Goal: Task Accomplishment & Management: Complete application form

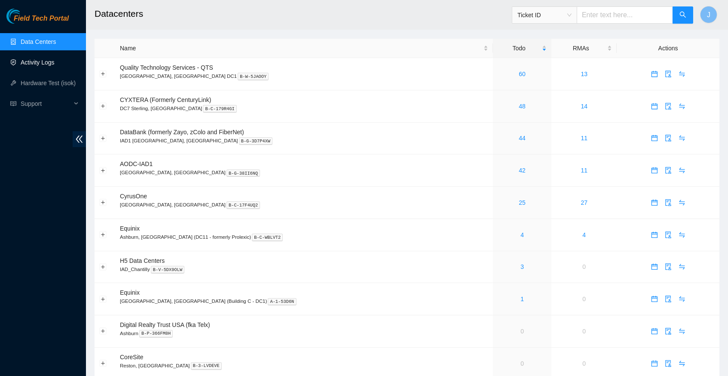
click at [49, 61] on link "Activity Logs" at bounding box center [38, 62] width 34 height 7
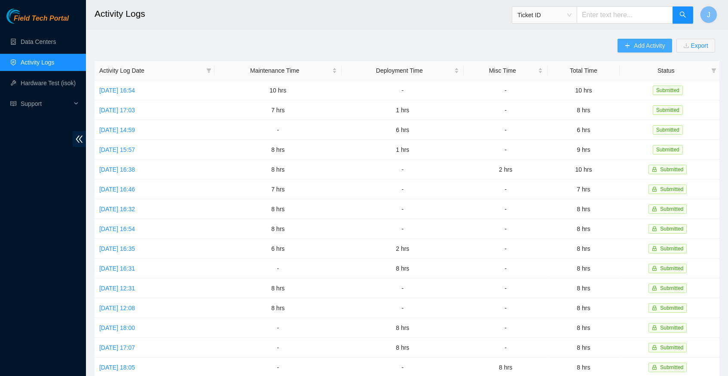
click at [634, 49] on span "Add Activity" at bounding box center [649, 45] width 31 height 9
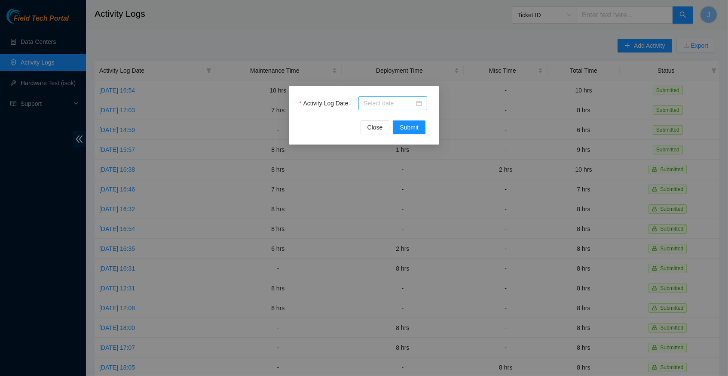
click at [420, 103] on div at bounding box center [393, 102] width 58 height 9
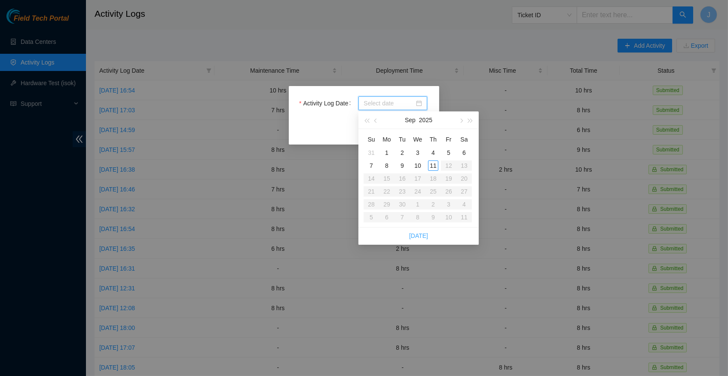
click at [418, 233] on link "[DATE]" at bounding box center [418, 235] width 19 height 7
type input "[DATE]"
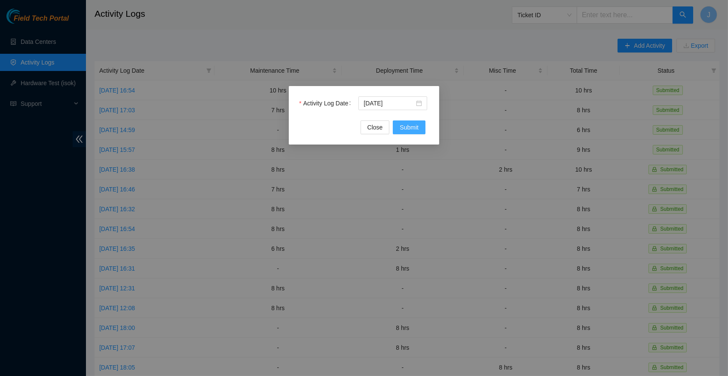
click at [405, 129] on span "Submit" at bounding box center [409, 127] width 19 height 9
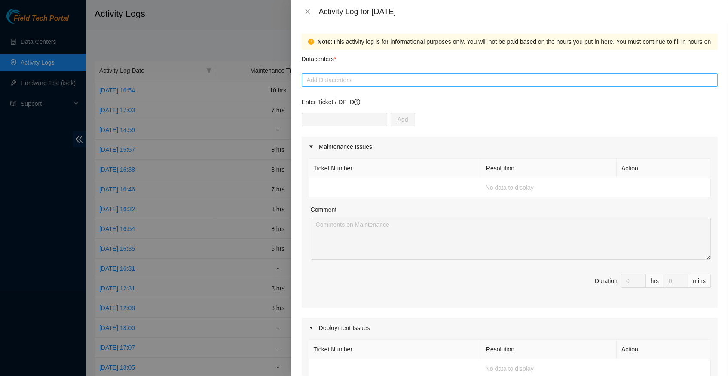
click at [394, 79] on div at bounding box center [510, 80] width 412 height 10
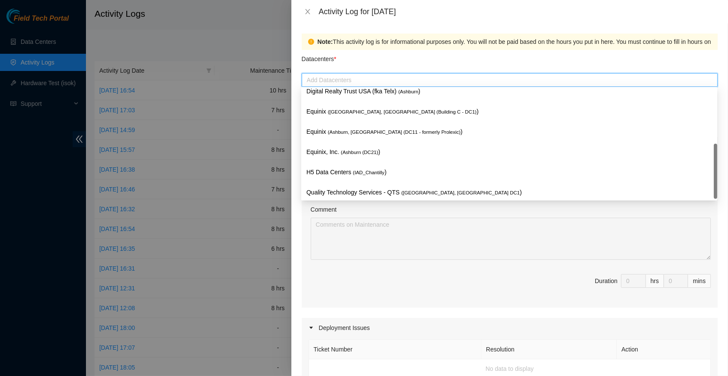
scroll to position [103, 0]
click at [396, 190] on p "Quality Technology Services - QTS ( [GEOGRAPHIC_DATA], [GEOGRAPHIC_DATA] DC1 )" at bounding box center [510, 192] width 406 height 10
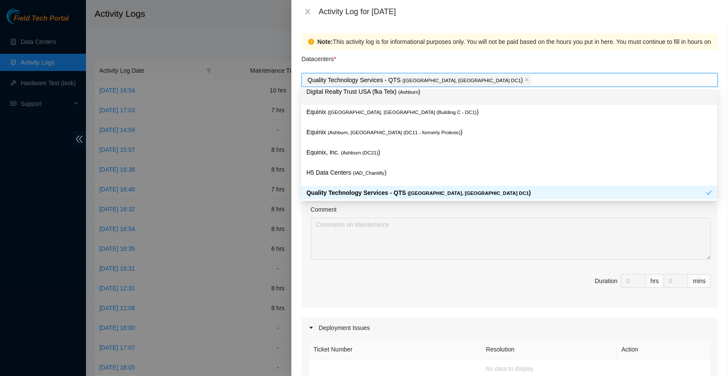
click at [488, 64] on div "Datacenters *" at bounding box center [510, 61] width 416 height 23
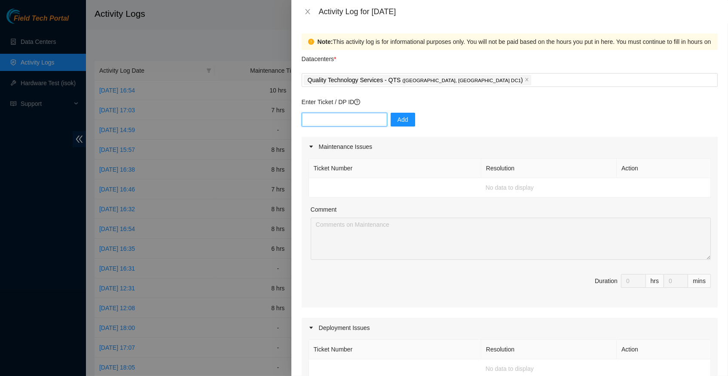
click at [349, 118] on input "text" at bounding box center [345, 120] width 86 height 14
paste input "B-W-14KT47U"
type input "B-W-14KT47U"
click at [406, 120] on span "Add" at bounding box center [403, 119] width 11 height 9
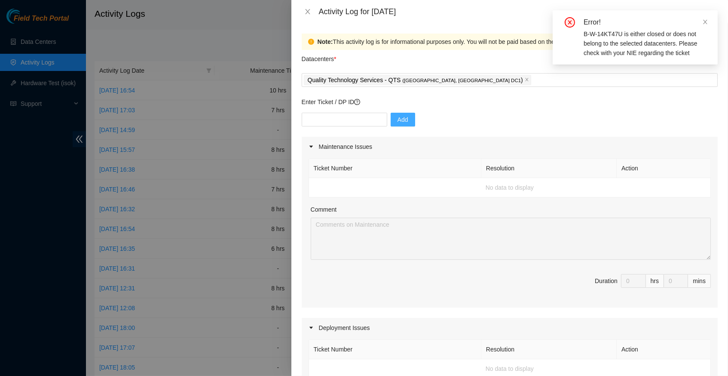
click at [443, 113] on div "Add" at bounding box center [510, 125] width 416 height 24
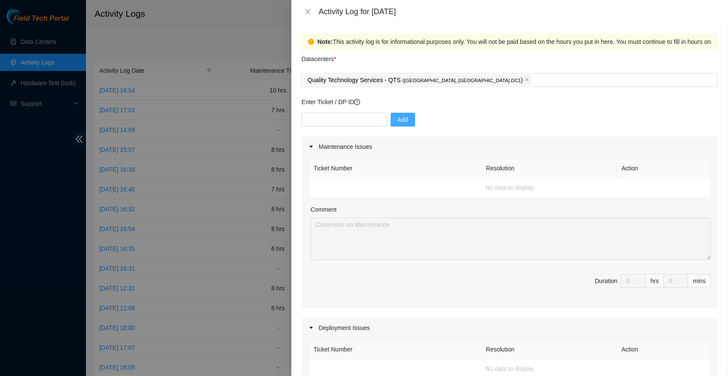
click at [459, 113] on div "Add" at bounding box center [510, 125] width 416 height 24
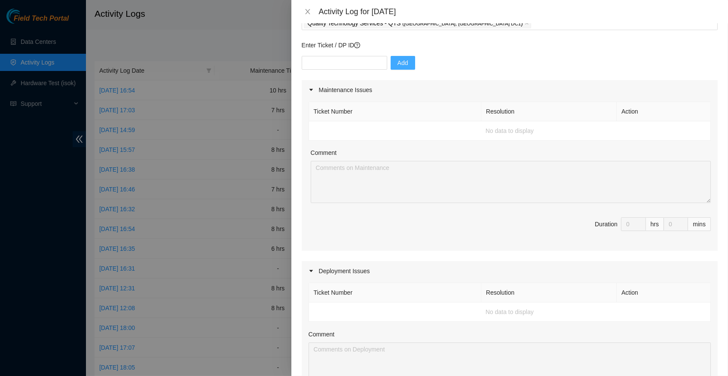
scroll to position [53, 0]
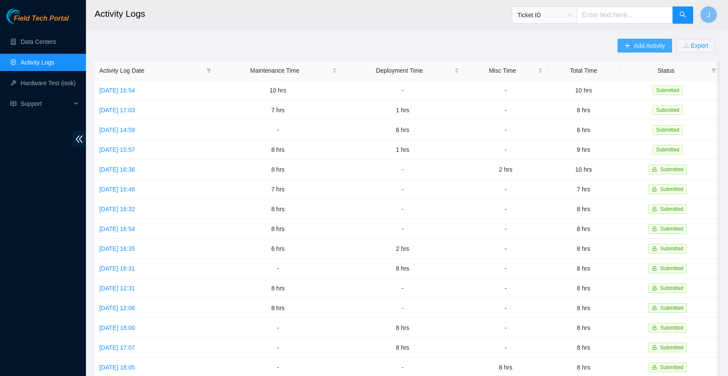
click at [625, 51] on button "Add Activity" at bounding box center [645, 46] width 54 height 14
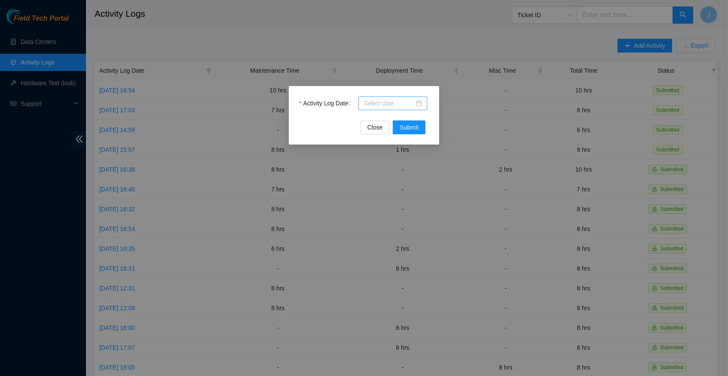
click at [422, 104] on div at bounding box center [393, 103] width 69 height 14
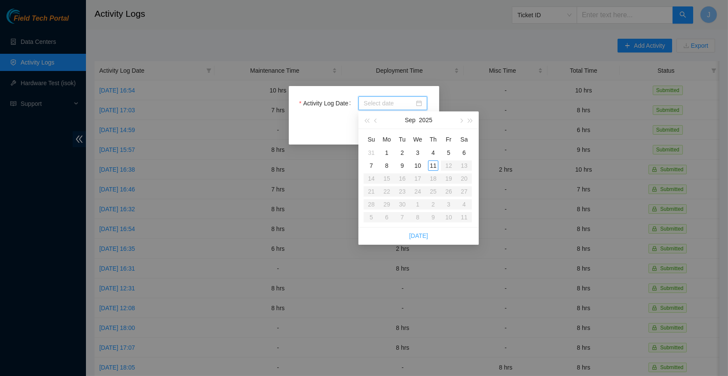
click at [420, 234] on link "[DATE]" at bounding box center [418, 235] width 19 height 7
type input "[DATE]"
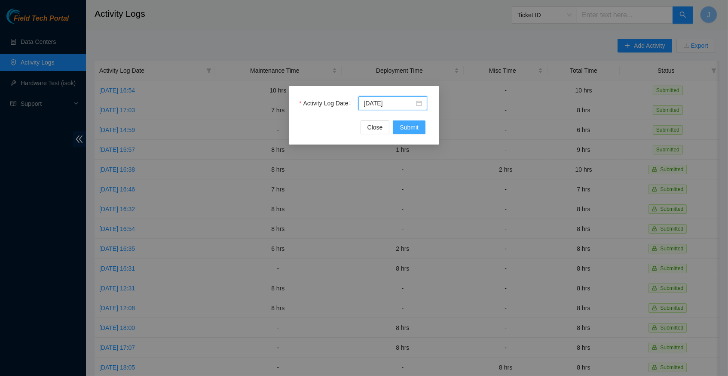
click at [414, 127] on span "Submit" at bounding box center [409, 127] width 19 height 9
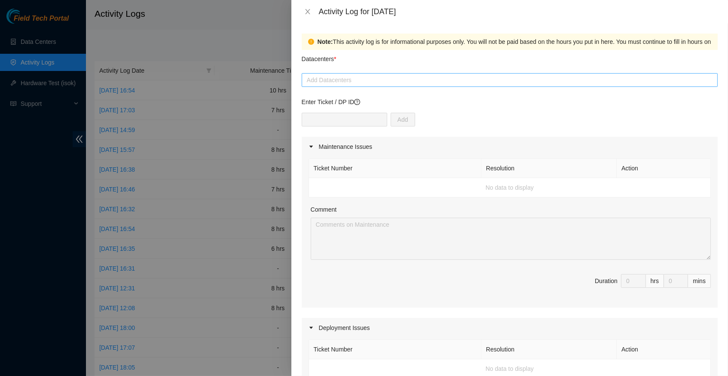
click at [380, 82] on div at bounding box center [510, 80] width 412 height 10
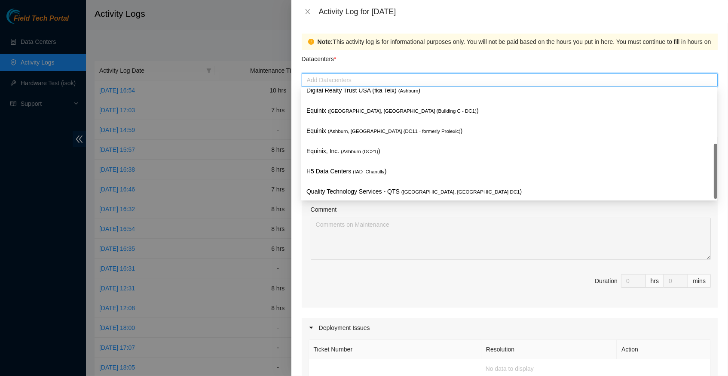
scroll to position [103, 0]
click at [370, 191] on p "Quality Technology Services - QTS ( [GEOGRAPHIC_DATA], [GEOGRAPHIC_DATA] DC1 )" at bounding box center [510, 192] width 406 height 10
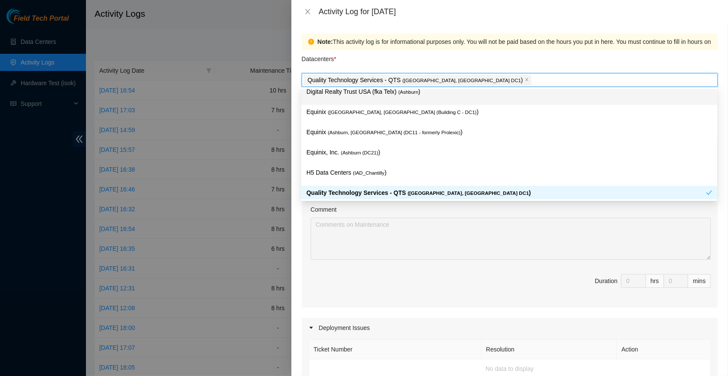
click at [468, 58] on div "Datacenters *" at bounding box center [510, 61] width 416 height 23
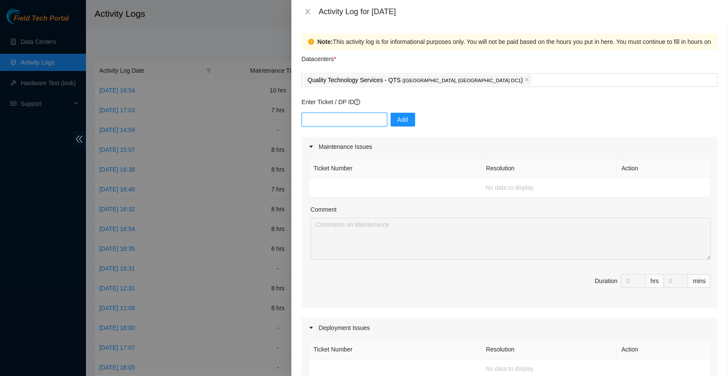
click at [368, 119] on input "text" at bounding box center [345, 120] width 86 height 14
paste input "B-W-14KT47U"
type input "B-W-14KT47U"
click at [410, 121] on button "Add" at bounding box center [403, 120] width 25 height 14
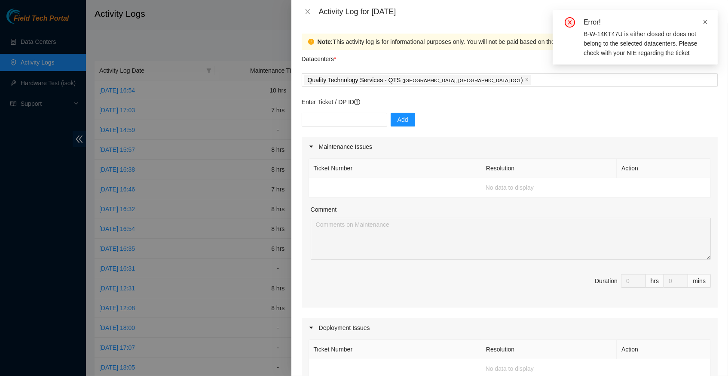
click at [706, 21] on icon "close" at bounding box center [706, 22] width 6 height 6
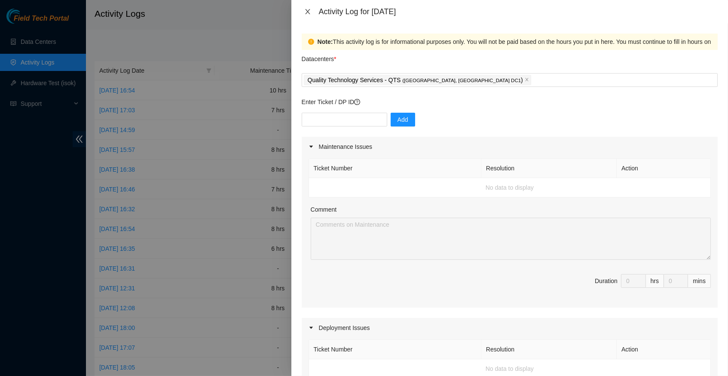
click at [306, 12] on icon "close" at bounding box center [307, 11] width 7 height 7
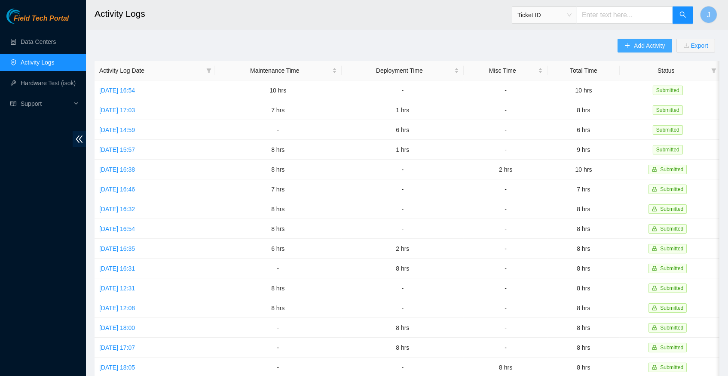
click at [643, 46] on span "Add Activity" at bounding box center [649, 45] width 31 height 9
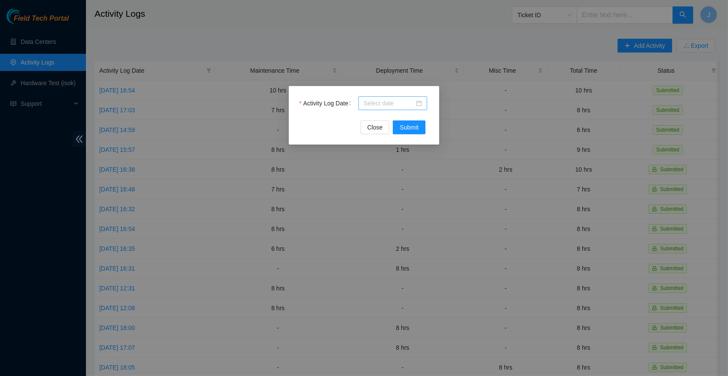
click at [420, 99] on div at bounding box center [393, 102] width 58 height 9
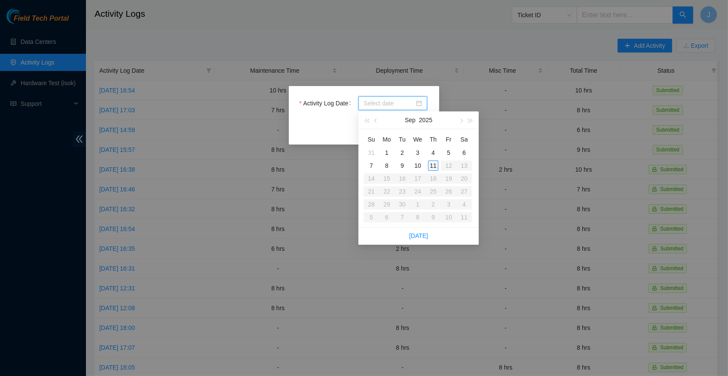
type input "[DATE]"
click at [419, 163] on div "10" at bounding box center [418, 165] width 10 height 10
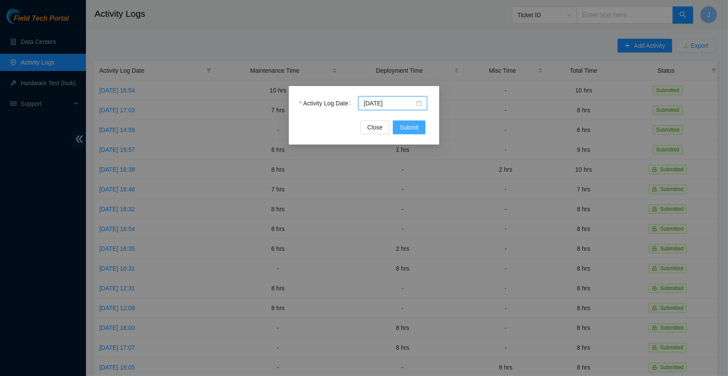
click at [410, 127] on span "Submit" at bounding box center [409, 127] width 19 height 9
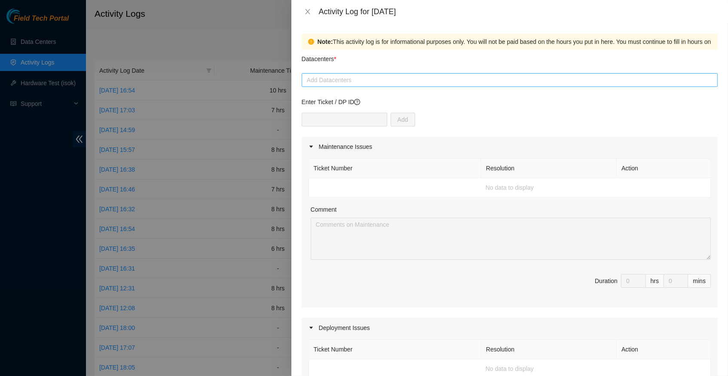
click at [389, 77] on div at bounding box center [510, 80] width 412 height 10
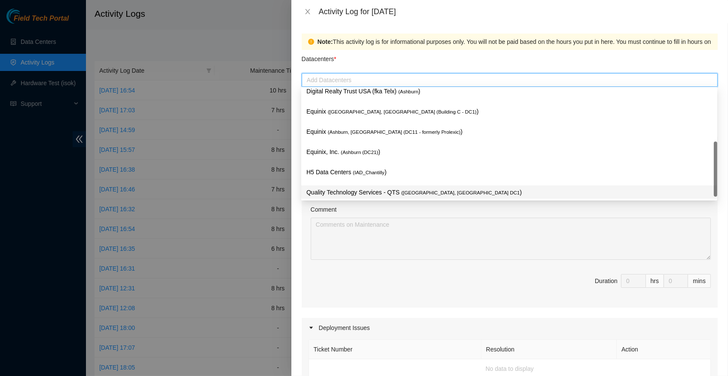
click at [409, 187] on p "Quality Technology Services - QTS ( [GEOGRAPHIC_DATA], [GEOGRAPHIC_DATA] DC1 )" at bounding box center [510, 192] width 406 height 10
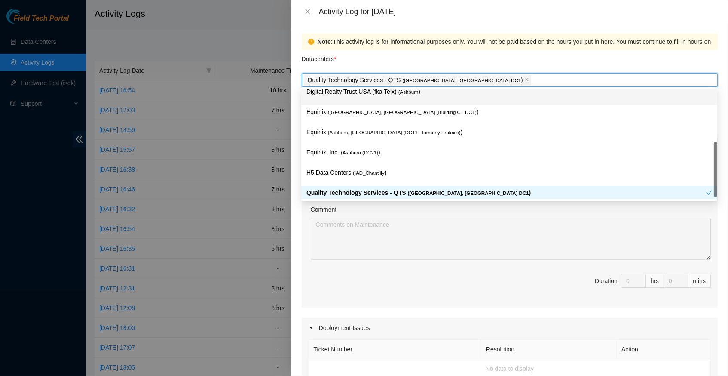
click at [494, 67] on div "Datacenters *" at bounding box center [510, 61] width 416 height 23
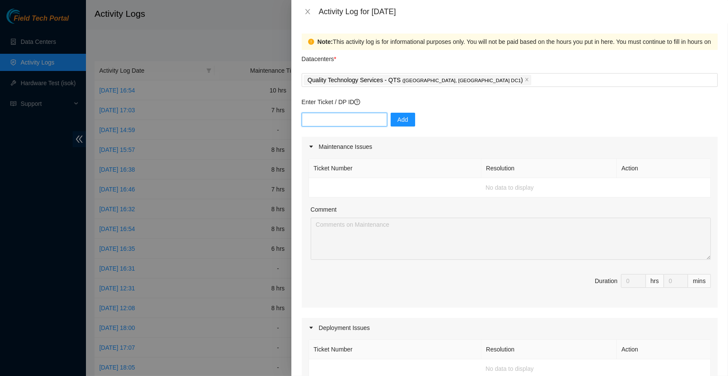
click at [355, 118] on input "text" at bounding box center [345, 120] width 86 height 14
paste input "B-W-14KT47U"
type input "B-W-14KT47U"
click at [402, 119] on span "Add" at bounding box center [403, 119] width 11 height 9
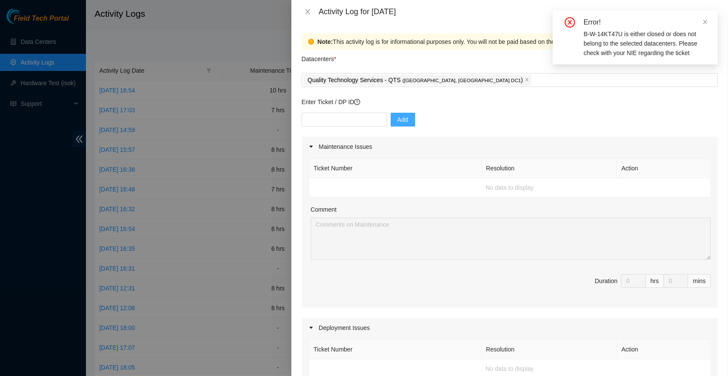
click at [501, 108] on div "Enter Ticket / DP ID Add" at bounding box center [510, 117] width 416 height 40
click at [703, 20] on icon "close" at bounding box center [706, 22] width 6 height 6
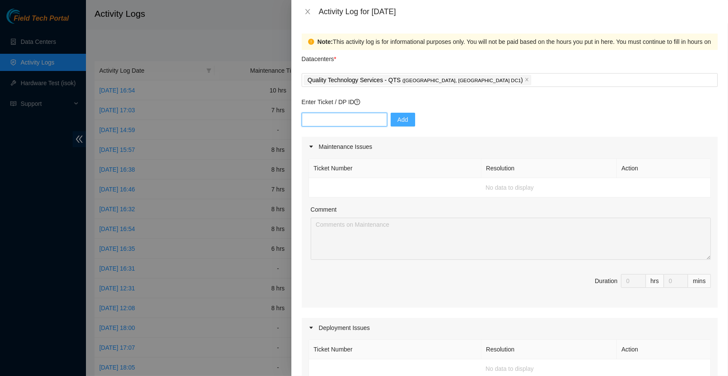
click at [357, 115] on input "text" at bounding box center [345, 120] width 86 height 14
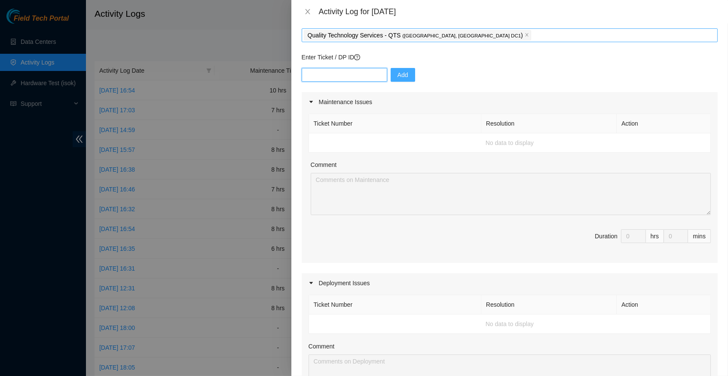
scroll to position [50, 0]
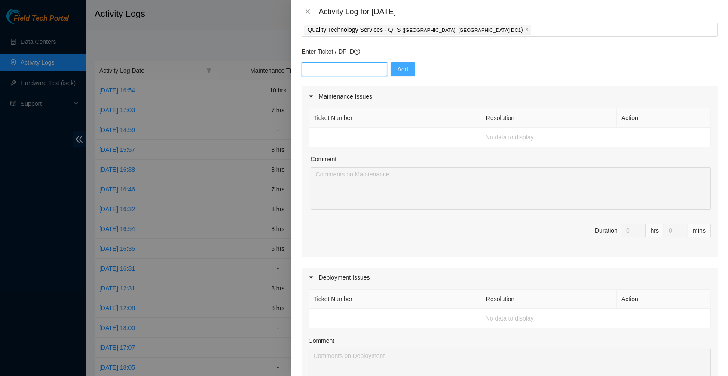
click at [344, 70] on input "text" at bounding box center [345, 69] width 86 height 14
paste input "B-W-14KT47U"
type input "B-W-14KT47U"
click at [408, 70] on span "Add" at bounding box center [403, 68] width 11 height 9
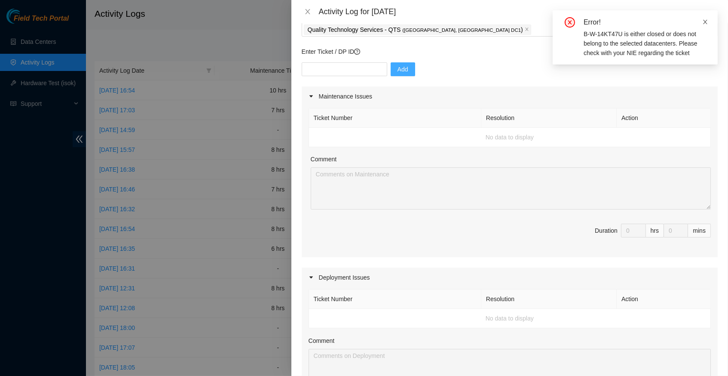
click at [705, 21] on icon "close" at bounding box center [705, 22] width 4 height 4
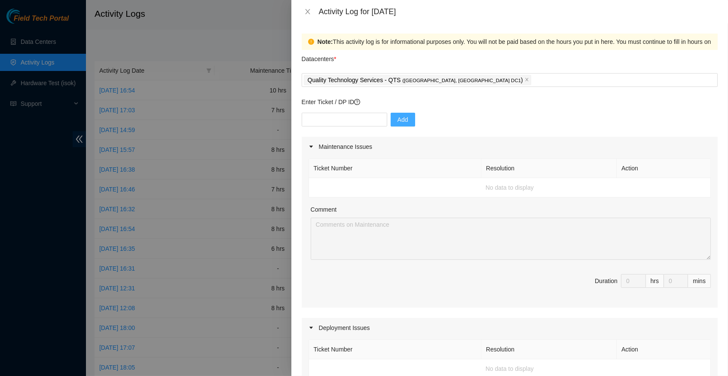
scroll to position [0, 0]
click at [525, 77] on icon "close" at bounding box center [527, 79] width 4 height 4
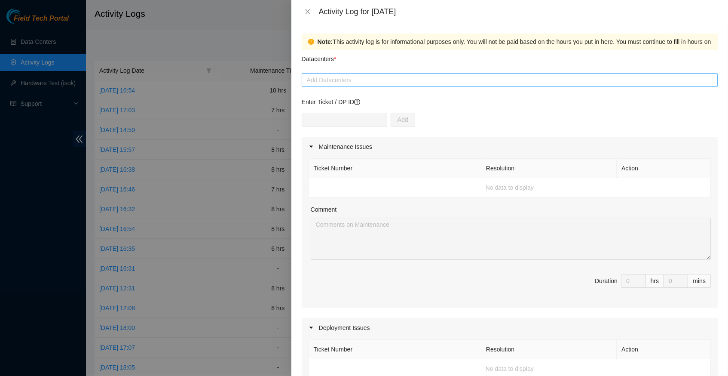
click at [383, 80] on div at bounding box center [510, 80] width 412 height 10
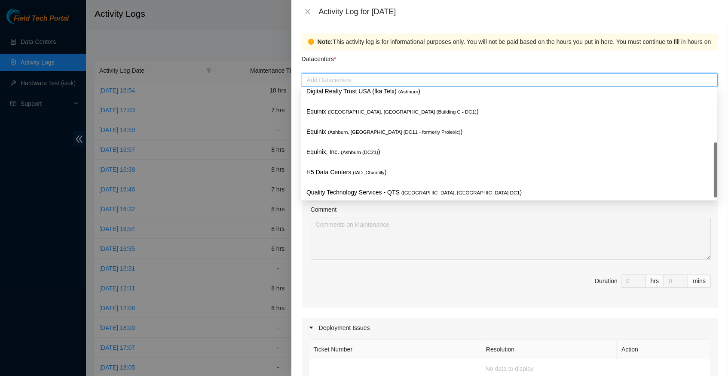
scroll to position [103, 0]
click at [425, 191] on span "( [GEOGRAPHIC_DATA], [GEOGRAPHIC_DATA] DC1" at bounding box center [461, 192] width 119 height 5
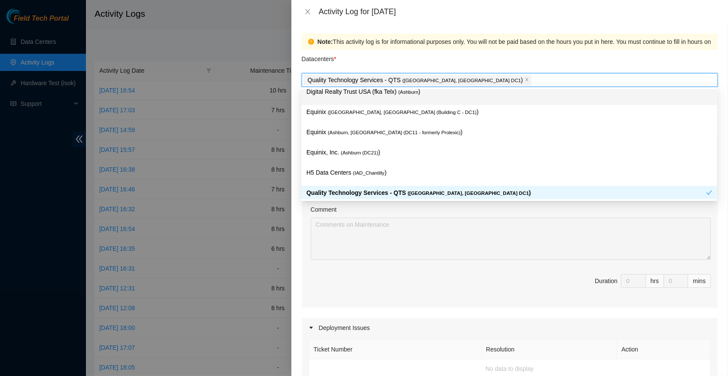
click at [441, 63] on div "Datacenters *" at bounding box center [510, 61] width 416 height 23
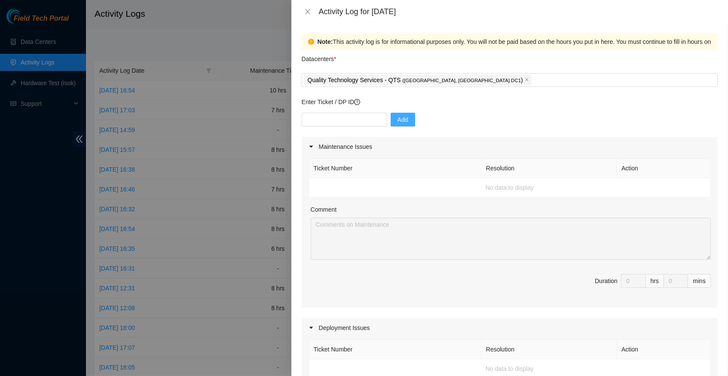
scroll to position [0, 0]
click at [343, 117] on input "text" at bounding box center [345, 120] width 86 height 14
click at [322, 120] on input "text" at bounding box center [345, 120] width 86 height 14
paste input "B-W-156057M"
type input "B-W-156057M"
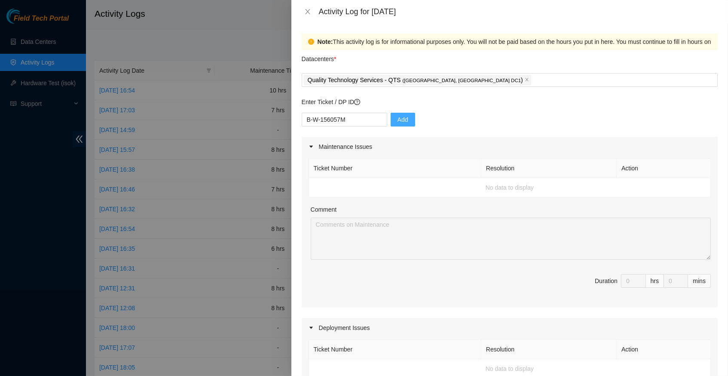
click at [400, 121] on span "Add" at bounding box center [403, 119] width 11 height 9
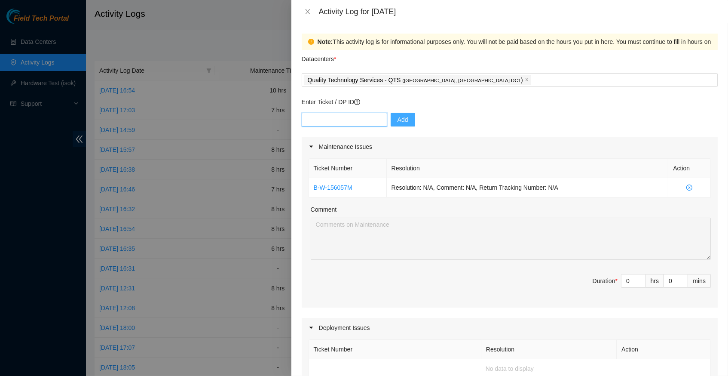
click at [336, 118] on input "text" at bounding box center [345, 120] width 86 height 14
paste input "B-W-14PB47U"
type input "B-W-14PB47U"
click at [405, 119] on span "Add" at bounding box center [403, 119] width 11 height 9
click at [339, 120] on input "text" at bounding box center [345, 120] width 86 height 14
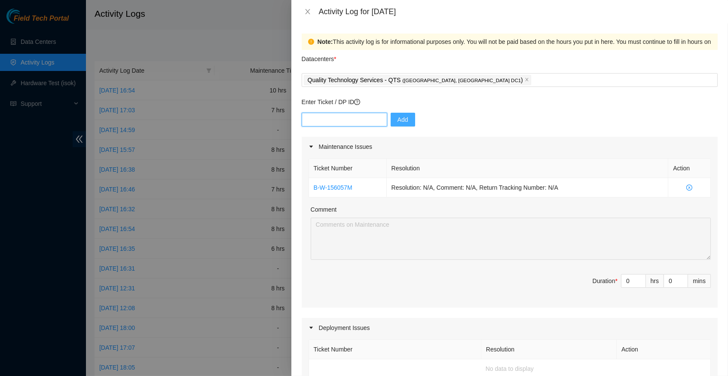
paste input "B-V-5UJ5M8Z"
type input "B-V-5UJ5M8Z"
click at [400, 119] on span "Add" at bounding box center [403, 119] width 11 height 9
click at [359, 120] on input "text" at bounding box center [345, 120] width 86 height 14
paste input "B-V-5SZZ7M7"
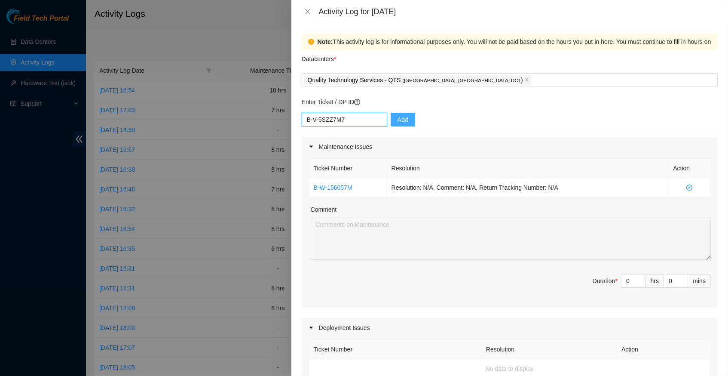
type input "B-V-5SZZ7M7"
click at [400, 120] on span "Add" at bounding box center [403, 119] width 11 height 9
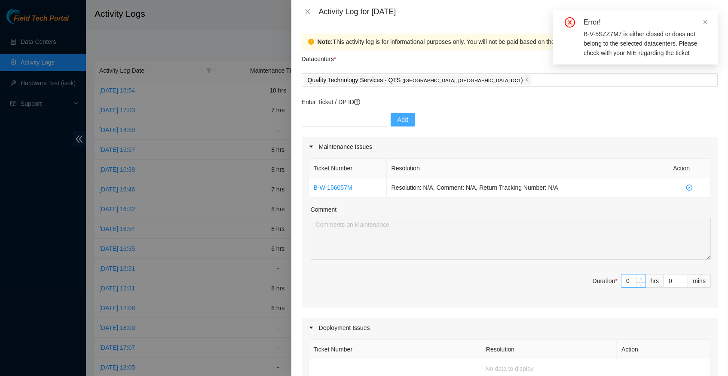
type input "1"
click at [641, 277] on icon "up" at bounding box center [641, 278] width 3 height 3
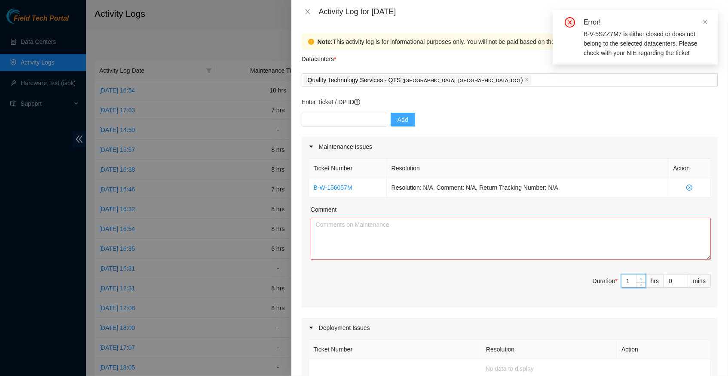
click at [641, 277] on icon "up" at bounding box center [641, 278] width 3 height 3
type input "2"
type input "3"
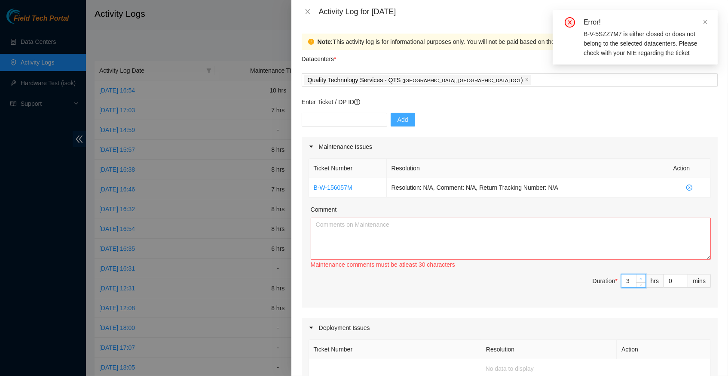
click at [641, 277] on icon "up" at bounding box center [641, 278] width 3 height 3
type input "4"
click at [641, 277] on icon "up" at bounding box center [641, 278] width 3 height 3
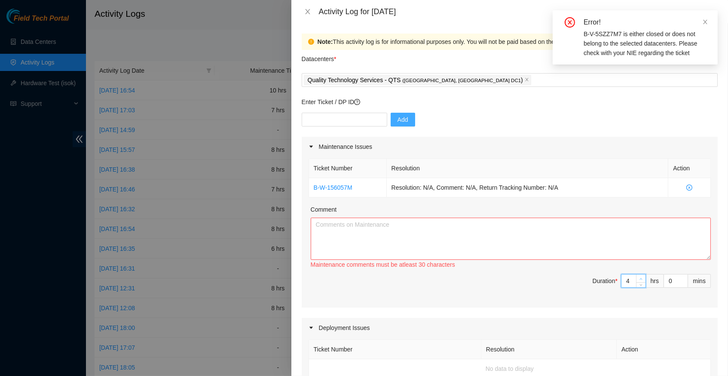
type input "5"
click at [641, 277] on icon "up" at bounding box center [641, 278] width 3 height 3
type input "6"
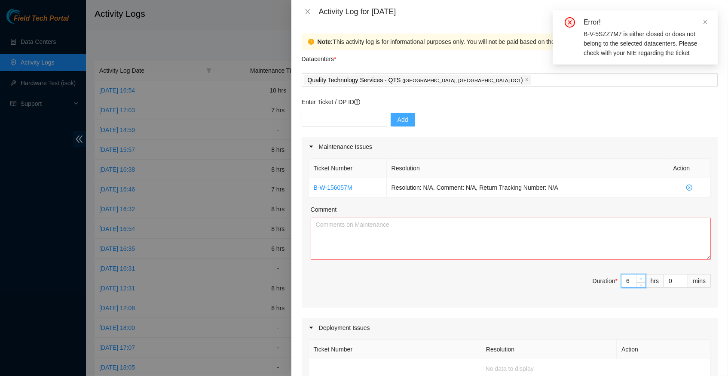
type input "7"
click at [641, 277] on icon "up" at bounding box center [641, 278] width 3 height 3
type input "8"
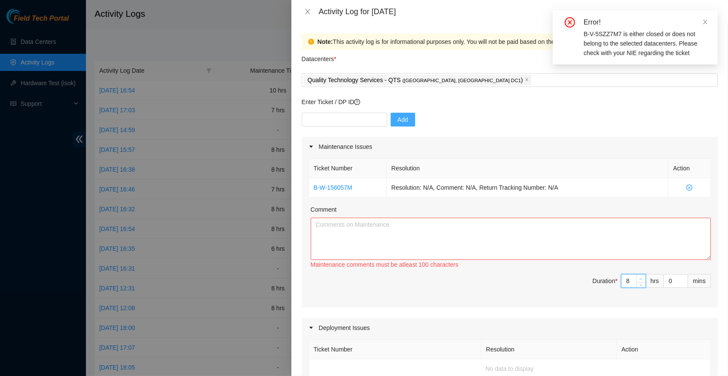
click at [641, 277] on icon "up" at bounding box center [641, 278] width 3 height 3
type input "7"
click at [641, 282] on span "down" at bounding box center [641, 283] width 5 height 5
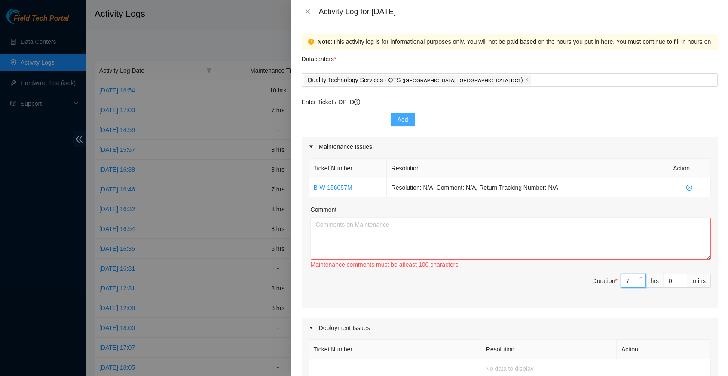
type input "6"
click at [641, 282] on span "down" at bounding box center [641, 283] width 5 height 5
click at [428, 232] on textarea "Comment" at bounding box center [511, 239] width 400 height 42
paste textarea "B-W-14KT47UResolution: Rebooted, Rescued, Comment: verify rack and server verif…"
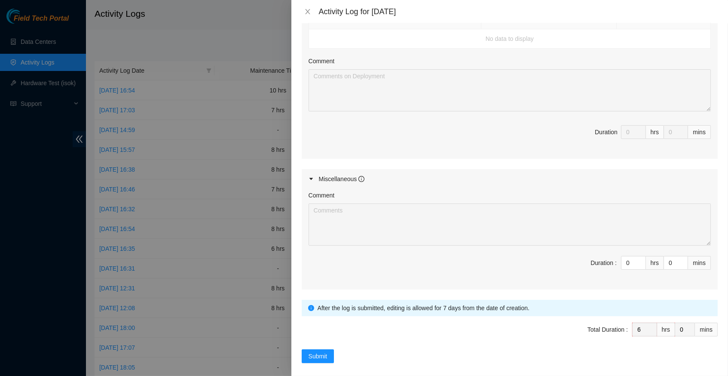
scroll to position [329, 0]
type textarea "B-W-14KT47UResolution: Rebooted, Rescued, Comment: verify rack and server verif…"
click at [313, 352] on span "Submit" at bounding box center [318, 356] width 19 height 9
